Goal: Information Seeking & Learning: Learn about a topic

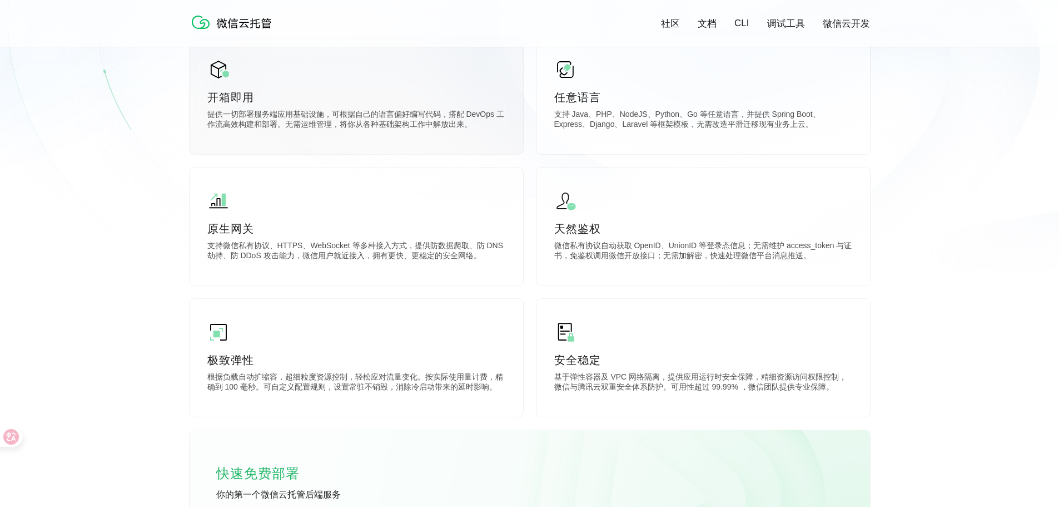
scroll to position [334, 0]
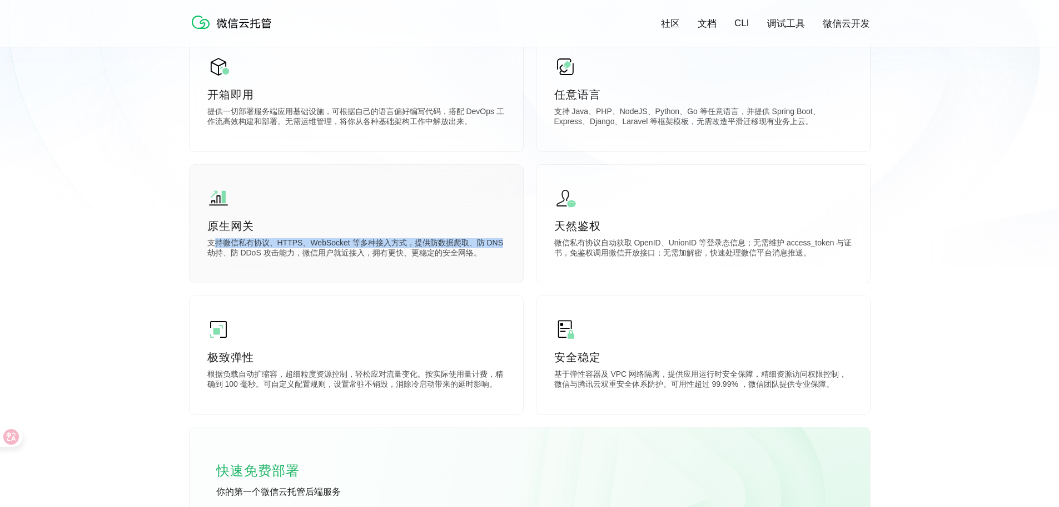
drag, startPoint x: 212, startPoint y: 244, endPoint x: 505, endPoint y: 248, distance: 293.1
click at [505, 248] on p "支持微信私有协议、HTTPS、WebSocket 等多种接入方式，提供防数据爬取、防 DNS 劫持、防 DDoS 攻击能力，微信用户就近接入，拥有更快、更稳定…" at bounding box center [356, 249] width 298 height 22
click at [439, 264] on div "原生网关 支持微信私有协议、HTTPS、WebSocket 等多种接入方式，提供防数据爬取、防 DNS 劫持、防 DDoS 攻击能力，微信用户就近接入，拥有更…" at bounding box center [357, 224] width 334 height 118
drag, startPoint x: 481, startPoint y: 260, endPoint x: 210, endPoint y: 248, distance: 271.1
click at [210, 248] on p "支持微信私有协议、HTTPS、WebSocket 等多种接入方式，提供防数据爬取、防 DNS 劫持、防 DDoS 攻击能力，微信用户就近接入，拥有更快、更稳定…" at bounding box center [356, 249] width 298 height 22
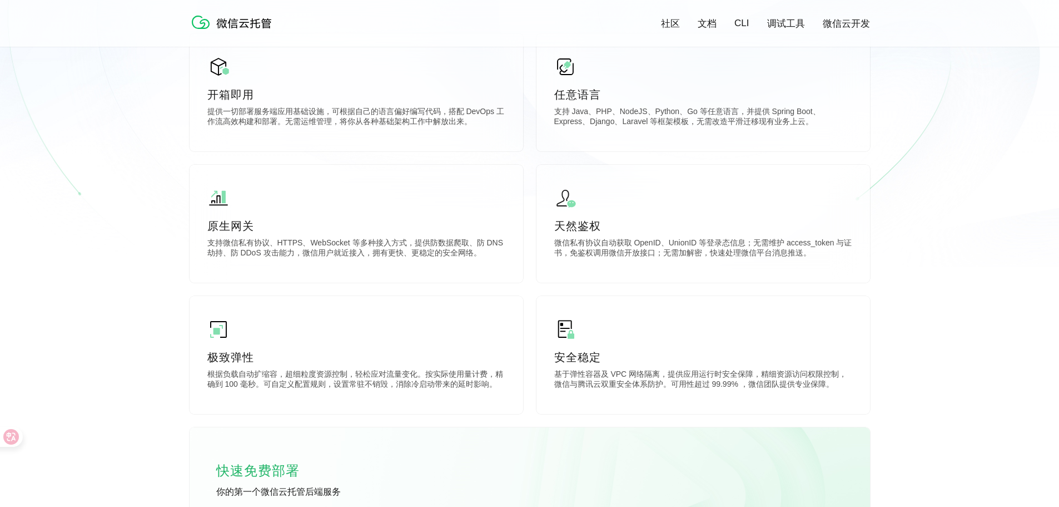
click at [191, 294] on div "开箱即用 提供一切部署服务端应用基础设施，可根据自己的语言偏好编写代码，搭配 DevOps 工作流高效构建和部署。无需运维管理，将你从各种基础架构工作中解放出…" at bounding box center [530, 296] width 681 height 527
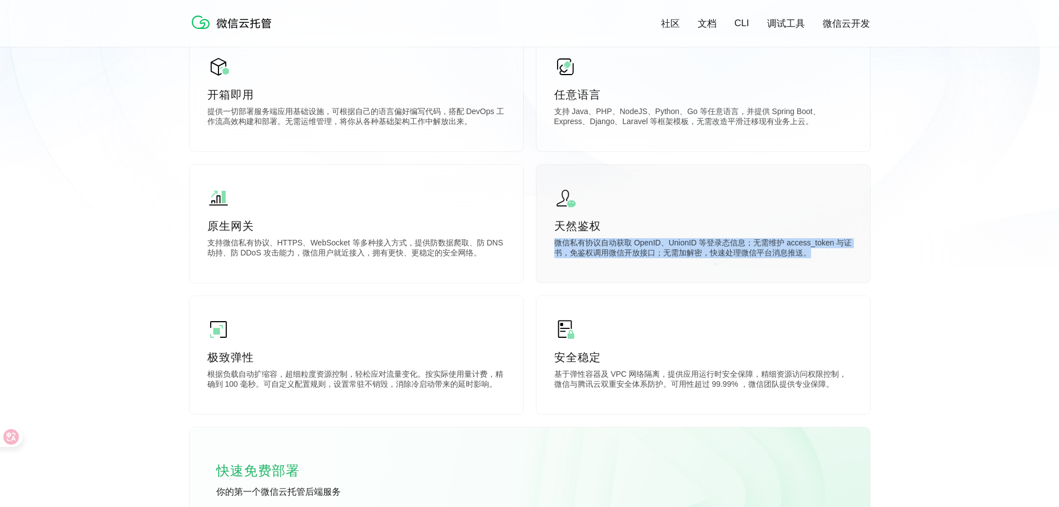
drag, startPoint x: 554, startPoint y: 244, endPoint x: 830, endPoint y: 261, distance: 276.3
click at [830, 260] on p "微信私有协议自动获取 OpenID、UnionID 等登录态信息；无需维护 access_token 与证书，免鉴权调用微信开放接口；无需加解密，快速处理微信…" at bounding box center [703, 249] width 298 height 22
click at [826, 260] on p "微信私有协议自动获取 OpenID、UnionID 等登录态信息；无需维护 access_token 与证书，免鉴权调用微信开放接口；无需加解密，快速处理微信…" at bounding box center [703, 249] width 298 height 22
drag, startPoint x: 820, startPoint y: 258, endPoint x: 556, endPoint y: 246, distance: 263.8
click at [556, 246] on p "微信私有协议自动获取 OpenID、UnionID 等登录态信息；无需维护 access_token 与证书，免鉴权调用微信开放接口；无需加解密，快速处理微信…" at bounding box center [703, 249] width 298 height 22
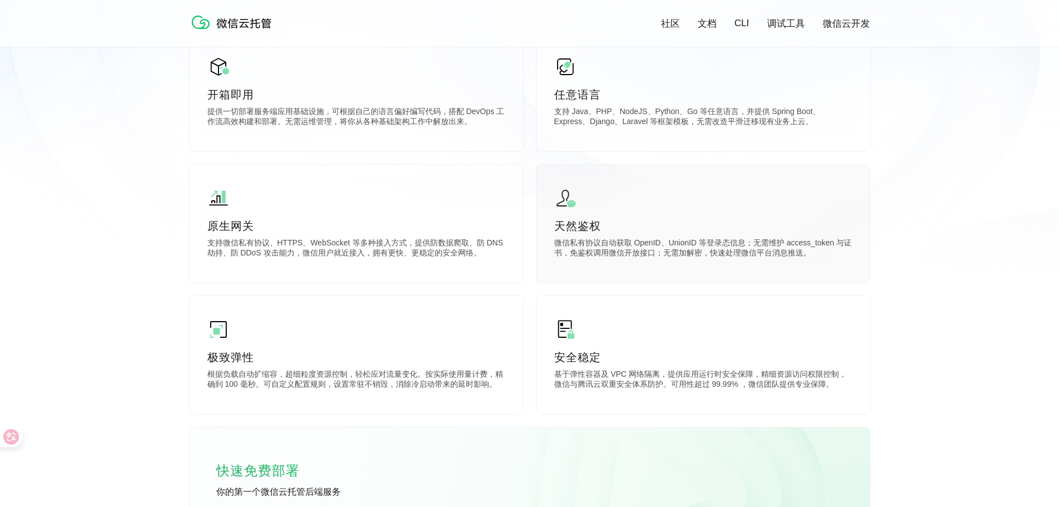
click at [641, 220] on p "天然鉴权" at bounding box center [703, 226] width 298 height 16
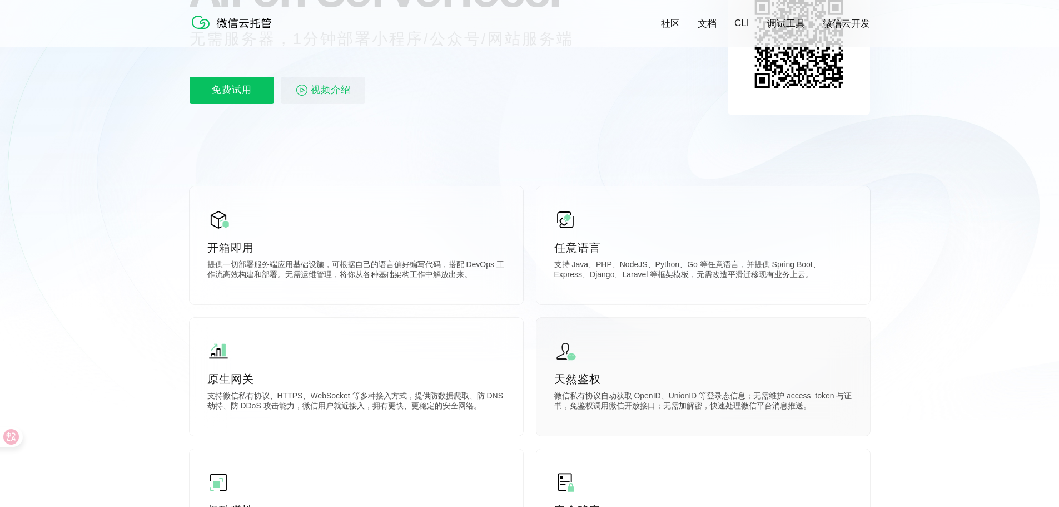
scroll to position [167, 0]
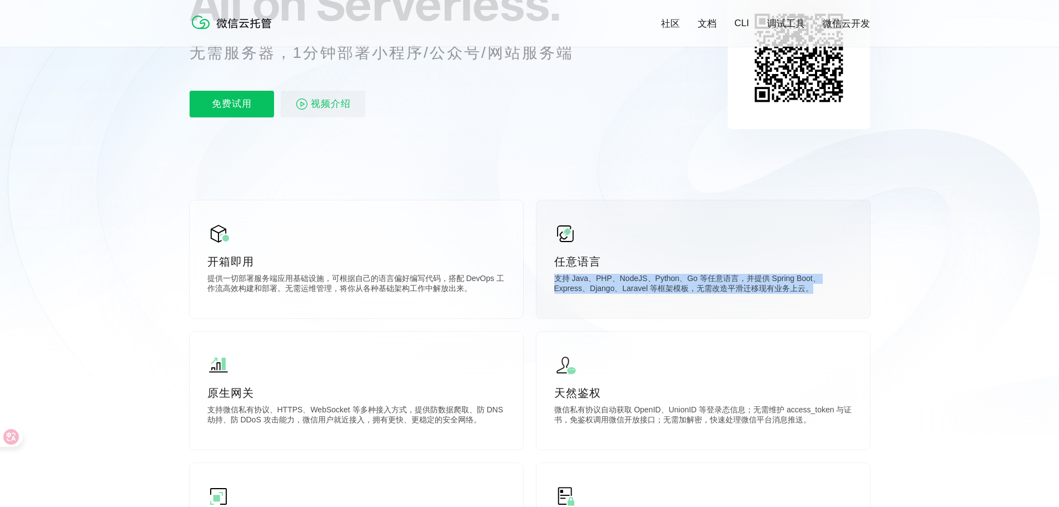
drag, startPoint x: 800, startPoint y: 294, endPoint x: 551, endPoint y: 282, distance: 249.4
click at [551, 282] on div "任意语言 支持 Java、PHP、NodeJS、Python、Go 等任意语言，并提供 Spring Boot、Express、Django、Laravel …" at bounding box center [704, 259] width 334 height 118
click at [551, 281] on div "任意语言 支持 Java、PHP、NodeJS、Python、Go 等任意语言，并提供 Spring Boot、Express、Django、Laravel …" at bounding box center [704, 259] width 334 height 118
drag, startPoint x: 815, startPoint y: 292, endPoint x: 554, endPoint y: 284, distance: 260.9
click at [554, 284] on p "支持 Java、PHP、NodeJS、Python、Go 等任意语言，并提供 Spring Boot、Express、Django、Laravel 等框架模板…" at bounding box center [703, 285] width 298 height 22
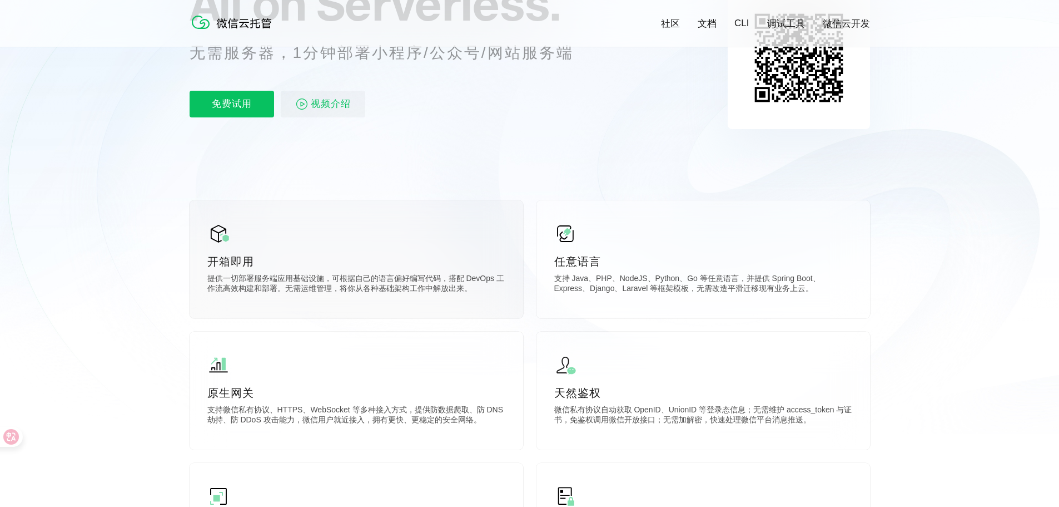
click at [211, 278] on p "提供一切部署服务端应用基础设施，可根据自己的语言偏好编写代码，搭配 DevOps 工作流高效构建和部署。无需运维管理，将你从各种基础架构工作中解放出来。" at bounding box center [356, 285] width 298 height 22
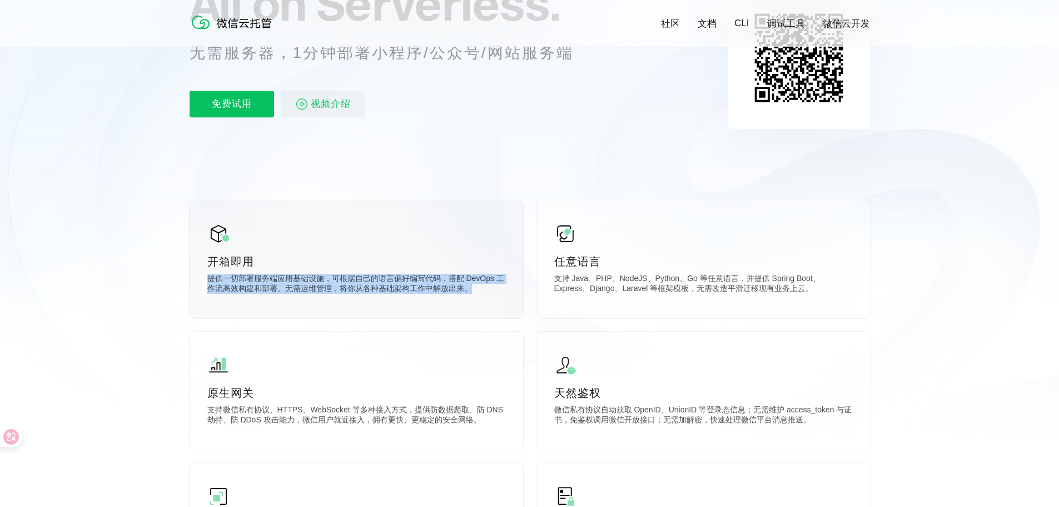
drag, startPoint x: 207, startPoint y: 278, endPoint x: 483, endPoint y: 296, distance: 276.4
click at [483, 296] on p "提供一切部署服务端应用基础设施，可根据自己的语言偏好编写代码，搭配 DevOps 工作流高效构建和部署。无需运维管理，将你从各种基础架构工作中解放出来。" at bounding box center [356, 285] width 298 height 22
click at [483, 295] on p "提供一切部署服务端应用基础设施，可根据自己的语言偏好编写代码，搭配 DevOps 工作流高效构建和部署。无需运维管理，将你从各种基础架构工作中解放出来。" at bounding box center [356, 285] width 298 height 22
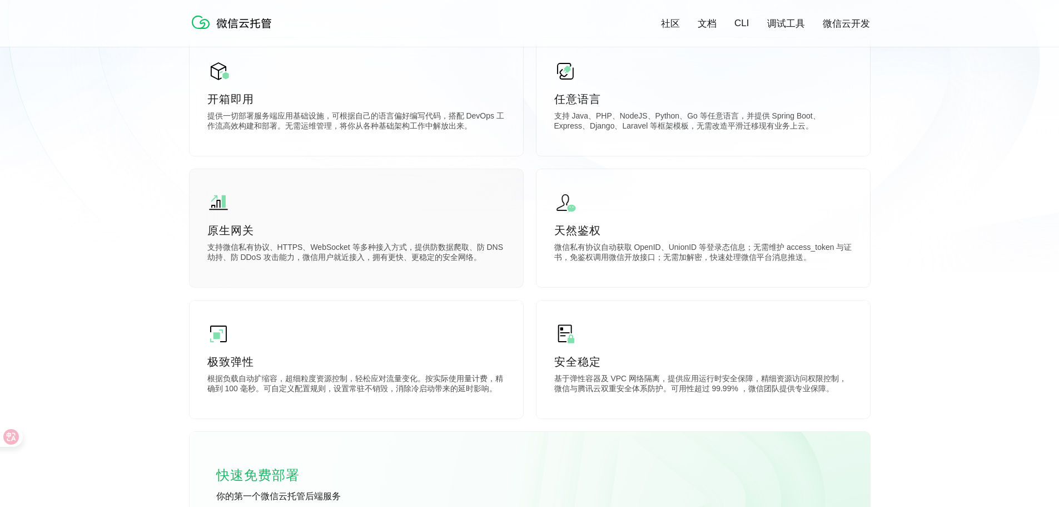
scroll to position [334, 0]
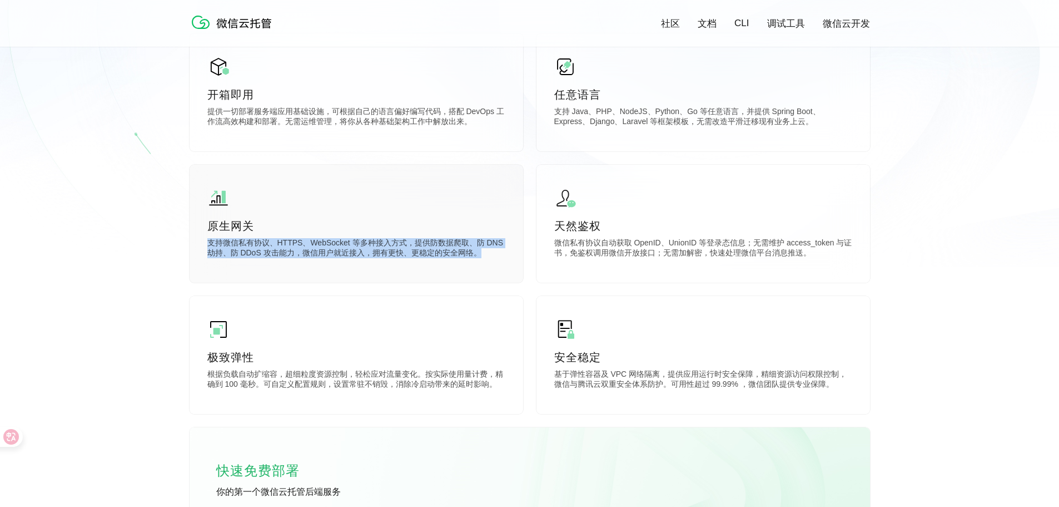
drag, startPoint x: 479, startPoint y: 258, endPoint x: 205, endPoint y: 244, distance: 274.5
click at [205, 244] on div "原生网关 支持微信私有协议、HTTPS、WebSocket 等多种接入方式，提供防数据爬取、防 DNS 劫持、防 DDoS 攻击能力，微信用户就近接入，拥有更…" at bounding box center [357, 224] width 334 height 118
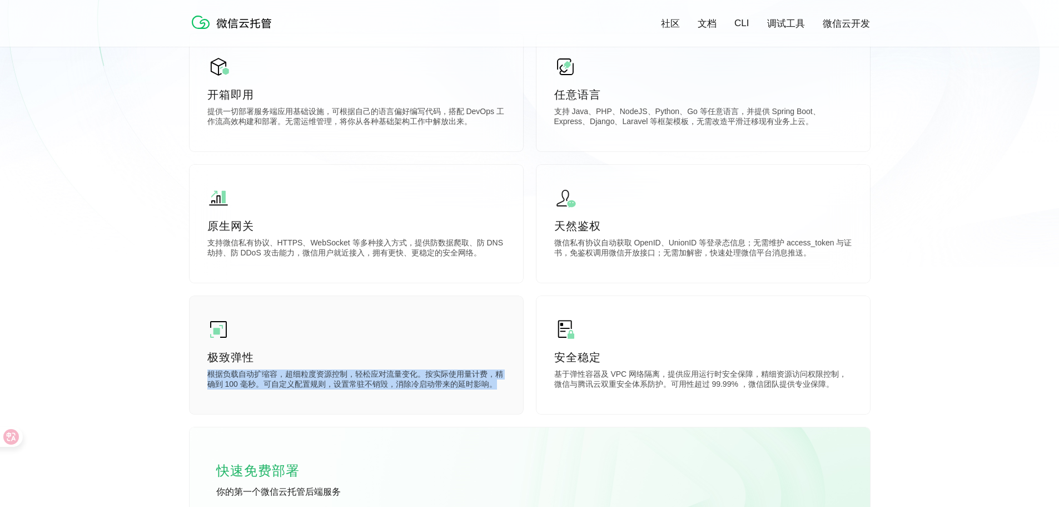
drag, startPoint x: 210, startPoint y: 370, endPoint x: 505, endPoint y: 390, distance: 295.4
click at [505, 390] on p "根据负载自动扩缩容，超细粒度资源控制，轻松应对流量变化。按实际使用量计费，精确到 100 毫秒。可自定义配置规则，设置常驻不销毁，消除冷启动带来的延时影响。" at bounding box center [356, 380] width 298 height 22
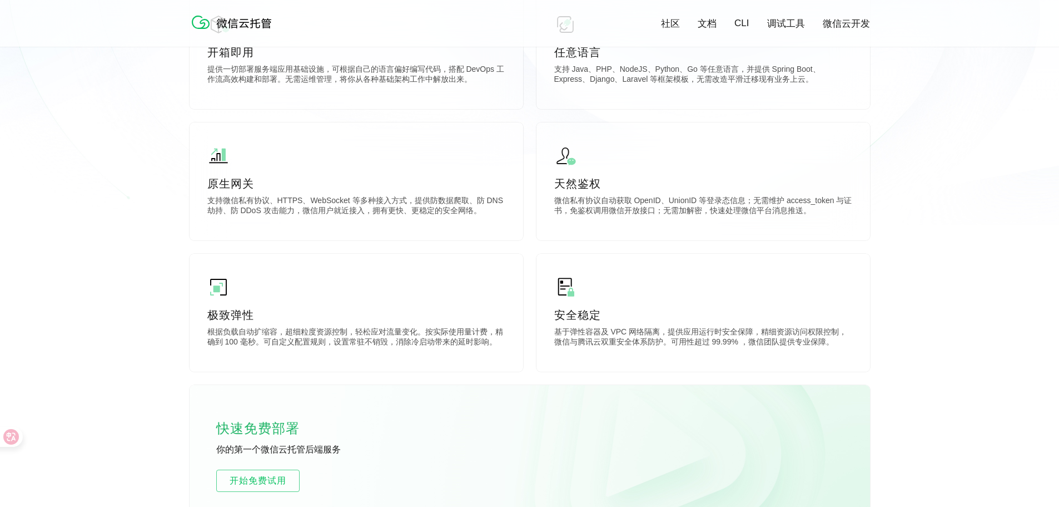
scroll to position [389, 0]
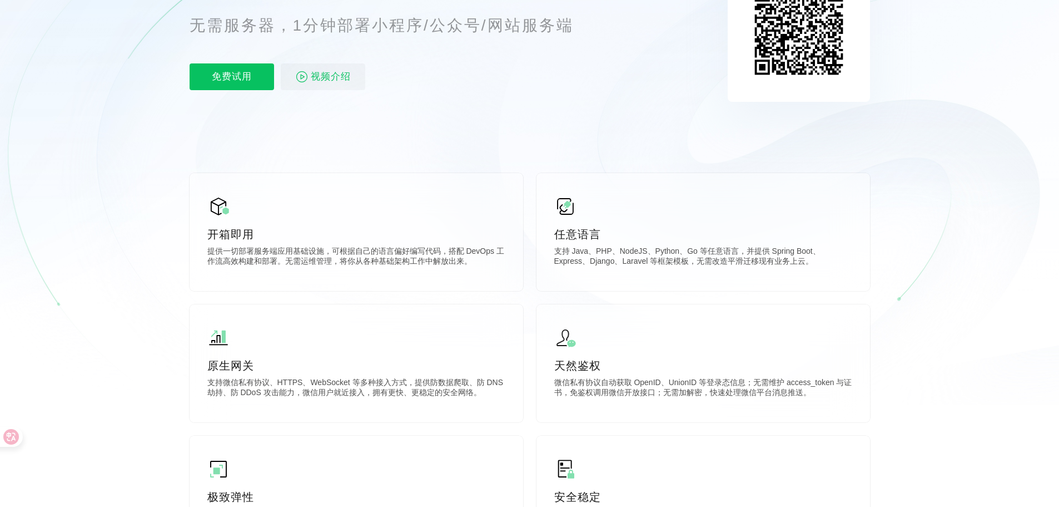
scroll to position [56, 0]
